Goal: Information Seeking & Learning: Understand process/instructions

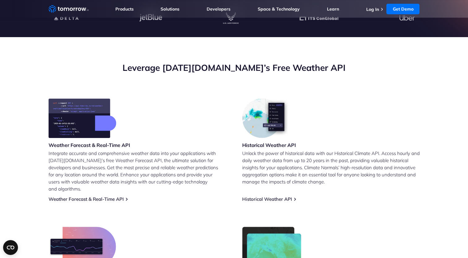
click at [84, 124] on img at bounding box center [83, 118] width 68 height 40
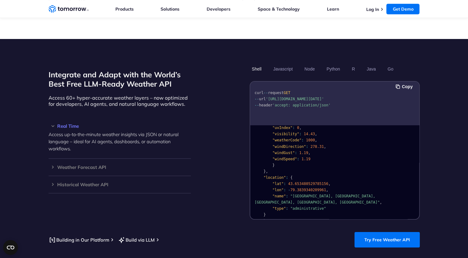
scroll to position [124, 0]
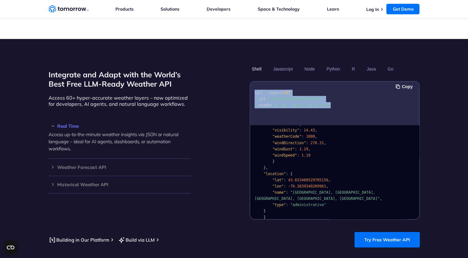
drag, startPoint x: 326, startPoint y: 105, endPoint x: 247, endPoint y: 87, distance: 81.8
click at [247, 87] on div "Integrate and Adapt with the World’s Best Free LLM-Ready Weather API Access 60+…" at bounding box center [234, 142] width 371 height 156
copy code "curl -- request GET -- url 'https://api.tomorrow.io/v4/weather/realtime?locatio…"
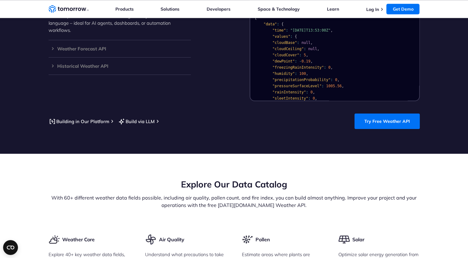
scroll to position [618, 0]
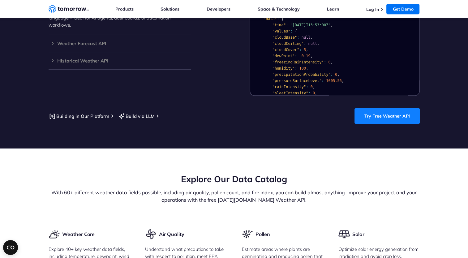
click at [375, 108] on link "Try Free Weather API" at bounding box center [386, 115] width 65 height 15
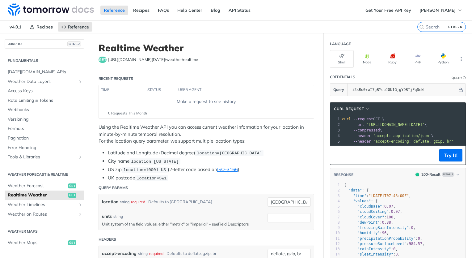
click at [378, 123] on span "'[URL][DOMAIN_NAME][DATE]'" at bounding box center [396, 124] width 58 height 4
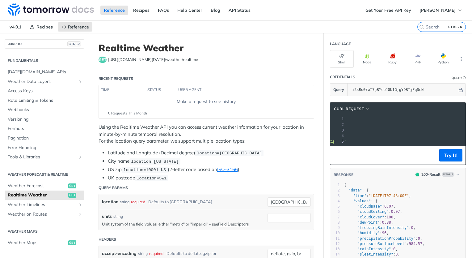
scroll to position [0, 23]
click at [371, 125] on span "'[URL][DOMAIN_NAME][DATE]'" at bounding box center [373, 124] width 58 height 4
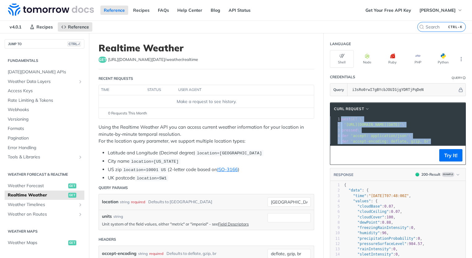
copy div "curl --request GET \ 2 --url '[URL][DOMAIN_NAME][DATE]' \ 3 --compressed \ 4 --…"
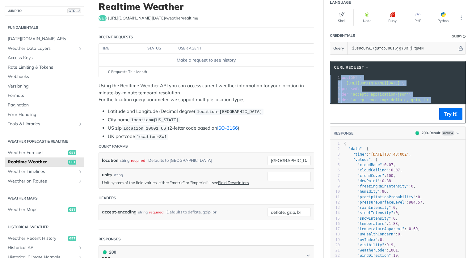
scroll to position [0, 0]
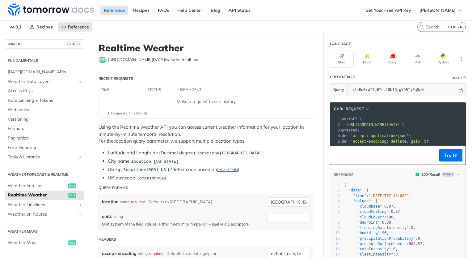
click at [372, 127] on pre "--compressed \" at bounding box center [436, 130] width 237 height 6
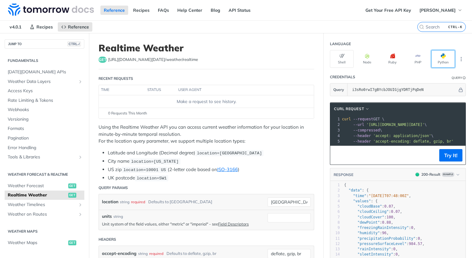
click at [435, 55] on button "Python" at bounding box center [444, 59] width 24 height 18
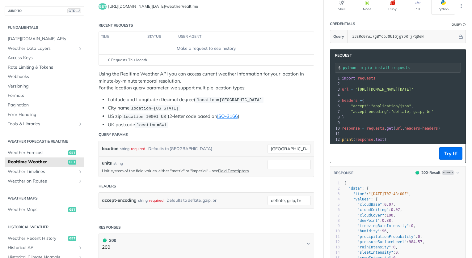
scroll to position [62, 0]
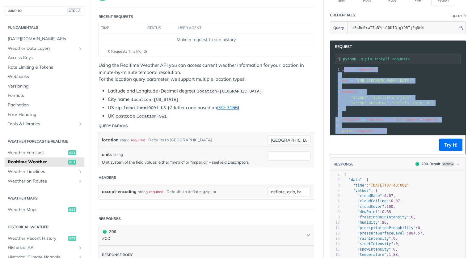
drag, startPoint x: 339, startPoint y: 70, endPoint x: 394, endPoint y: 146, distance: 93.1
click at [394, 146] on div "Request python -m pip install requests xxxxxxxxxx 12 1 import requests 2 ​ 3 ur…" at bounding box center [398, 97] width 136 height 114
copy div "mport requests 2 ​ 3 url = "[URL][DOMAIN_NAME][DATE]" 4 ​ 5 headers = { 6 "acce…"
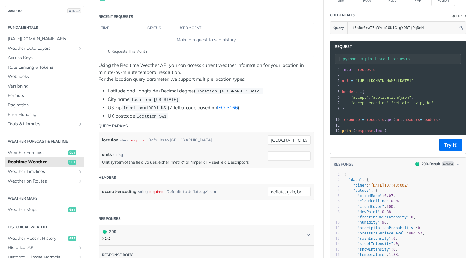
click at [355, 82] on span ""[URL][DOMAIN_NAME][DATE]"" at bounding box center [384, 81] width 58 height 4
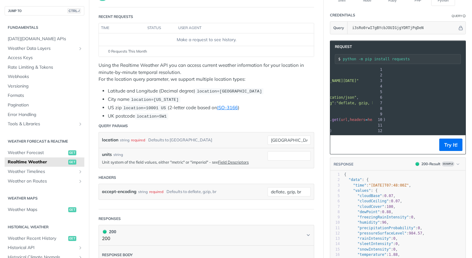
scroll to position [0, 97]
drag, startPoint x: 351, startPoint y: 80, endPoint x: 473, endPoint y: 81, distance: 121.8
click at [472, 81] on html "Jump to Content Reference Recipes FAQs Help Center Blog API Status Recipes Refe…" at bounding box center [236, 129] width 472 height 258
copy span "[URL][DOMAIN_NAME][DATE]""
drag, startPoint x: 350, startPoint y: 79, endPoint x: 473, endPoint y: 79, distance: 123.3
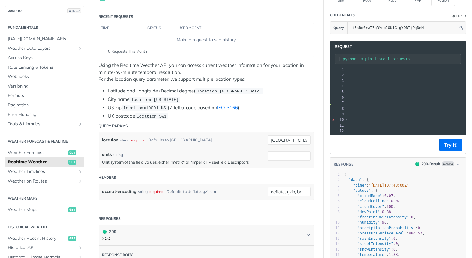
click at [472, 79] on html "Jump to Content Reference Recipes FAQs Help Center Blog API Status Recipes Refe…" at bounding box center [236, 129] width 472 height 258
copy span ""[URL][DOMAIN_NAME][DATE]""
click at [321, 81] on span ""[URL][DOMAIN_NAME][DATE]"" at bounding box center [291, 81] width 58 height 4
drag, startPoint x: 377, startPoint y: 80, endPoint x: 362, endPoint y: 81, distance: 14.9
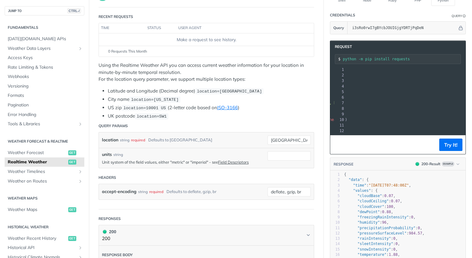
click at [321, 81] on span ""[URL][DOMAIN_NAME][DATE]"" at bounding box center [291, 81] width 58 height 4
copy span "[GEOGRAPHIC_DATA]"
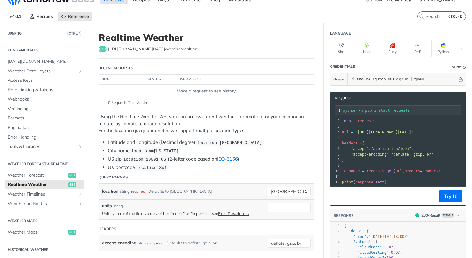
scroll to position [0, 0]
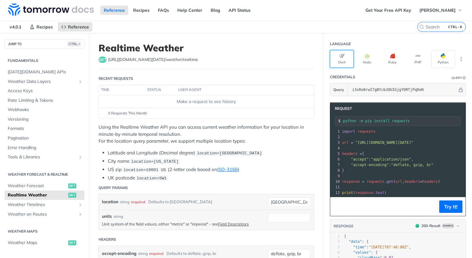
click at [336, 58] on button "Shell" at bounding box center [342, 59] width 24 height 18
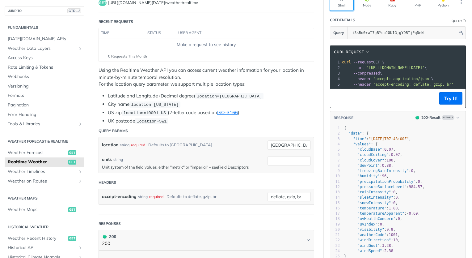
scroll to position [62, 0]
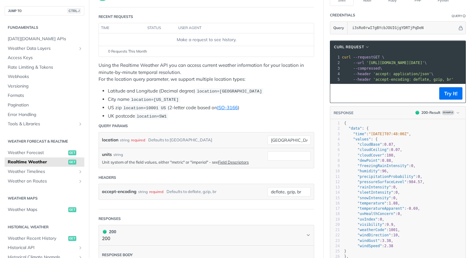
drag, startPoint x: 375, startPoint y: 88, endPoint x: 385, endPoint y: 89, distance: 9.9
click at [385, 89] on footer "Try It!" at bounding box center [397, 93] width 135 height 19
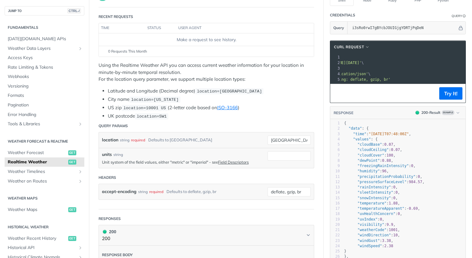
scroll to position [0, 100]
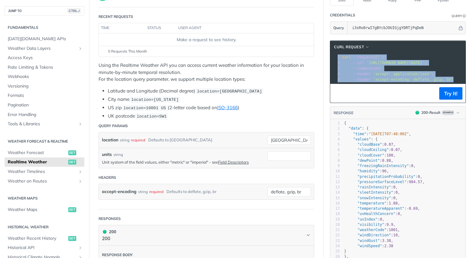
drag, startPoint x: 370, startPoint y: 87, endPoint x: 334, endPoint y: 87, distance: 35.2
click at [334, 83] on div "xxxxxxxxxx 12 5 1 curl --request GET \ 2 --url '[URL][DOMAIN_NAME][DATE]' \ 3 -…" at bounding box center [397, 68] width 135 height 30
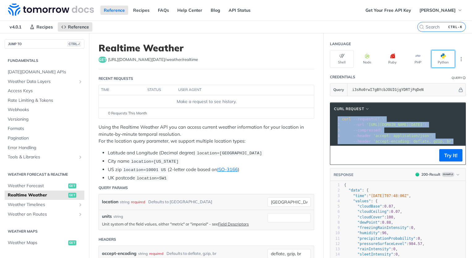
click at [434, 57] on button "Python" at bounding box center [444, 59] width 24 height 18
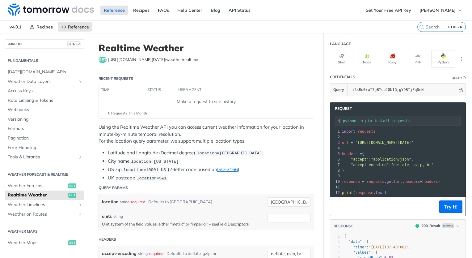
click at [364, 138] on pre "​" at bounding box center [452, 137] width 223 height 6
